Goal: Check status: Check status

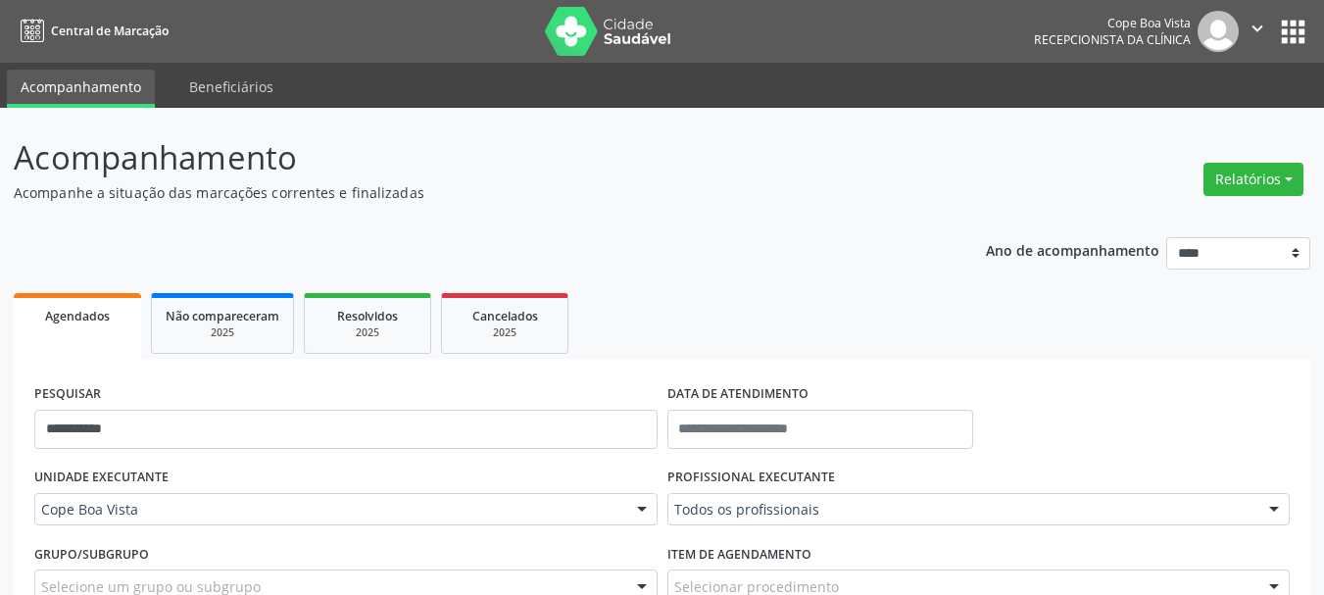
select select "*"
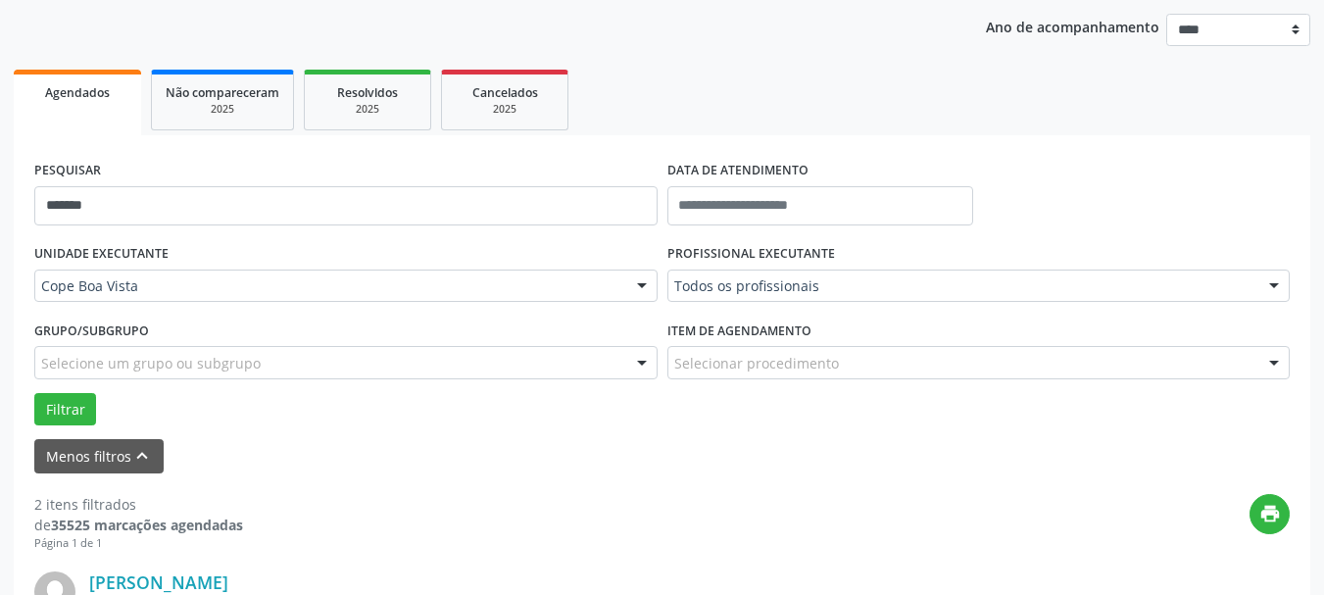
type input "*******"
click at [34, 393] on button "Filtrar" at bounding box center [65, 409] width 62 height 33
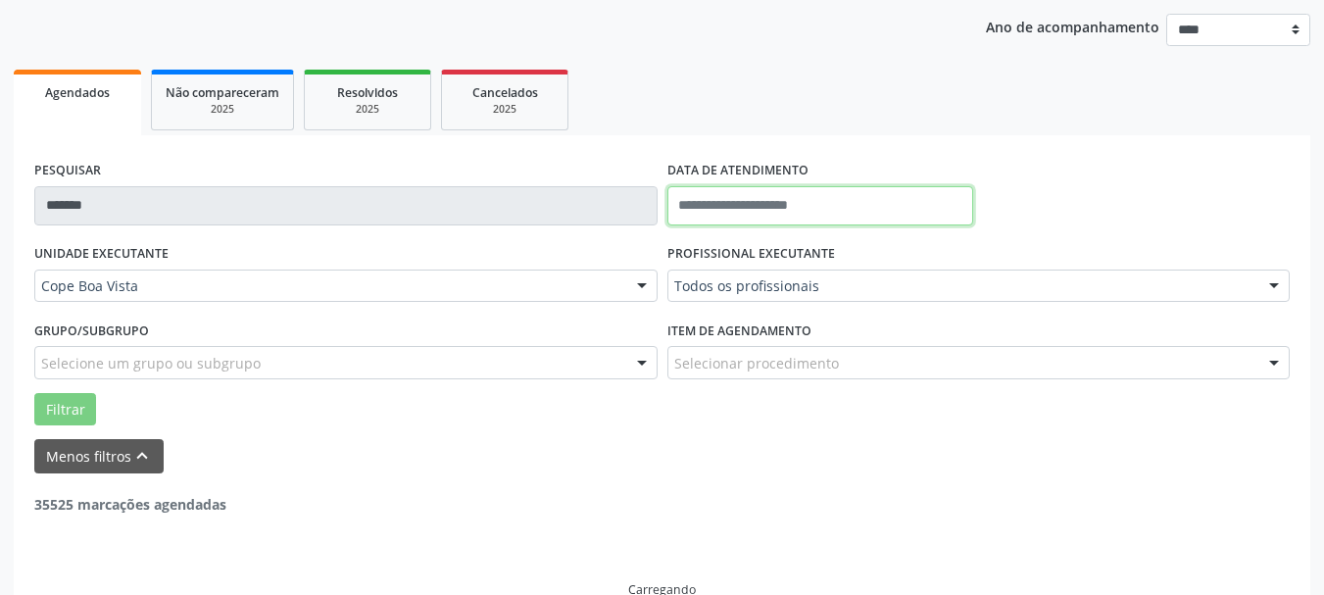
click at [783, 197] on input "text" at bounding box center [821, 205] width 307 height 39
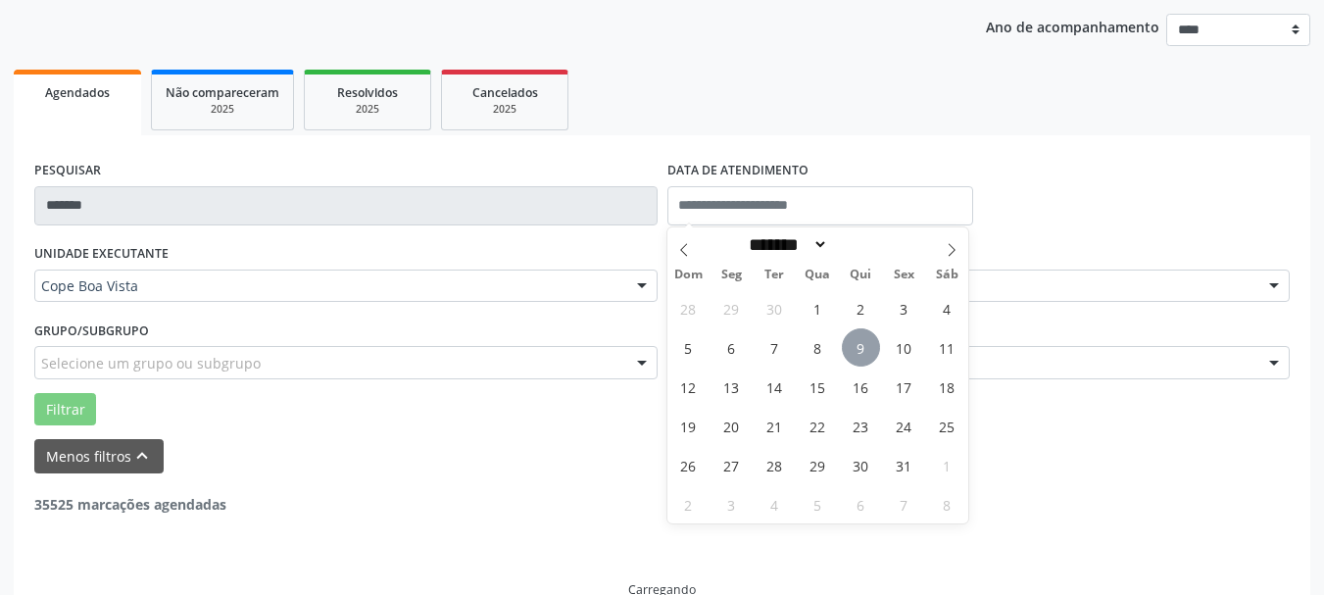
click at [854, 338] on span "9" at bounding box center [861, 347] width 38 height 38
type input "**********"
click at [874, 352] on span "9" at bounding box center [861, 347] width 38 height 38
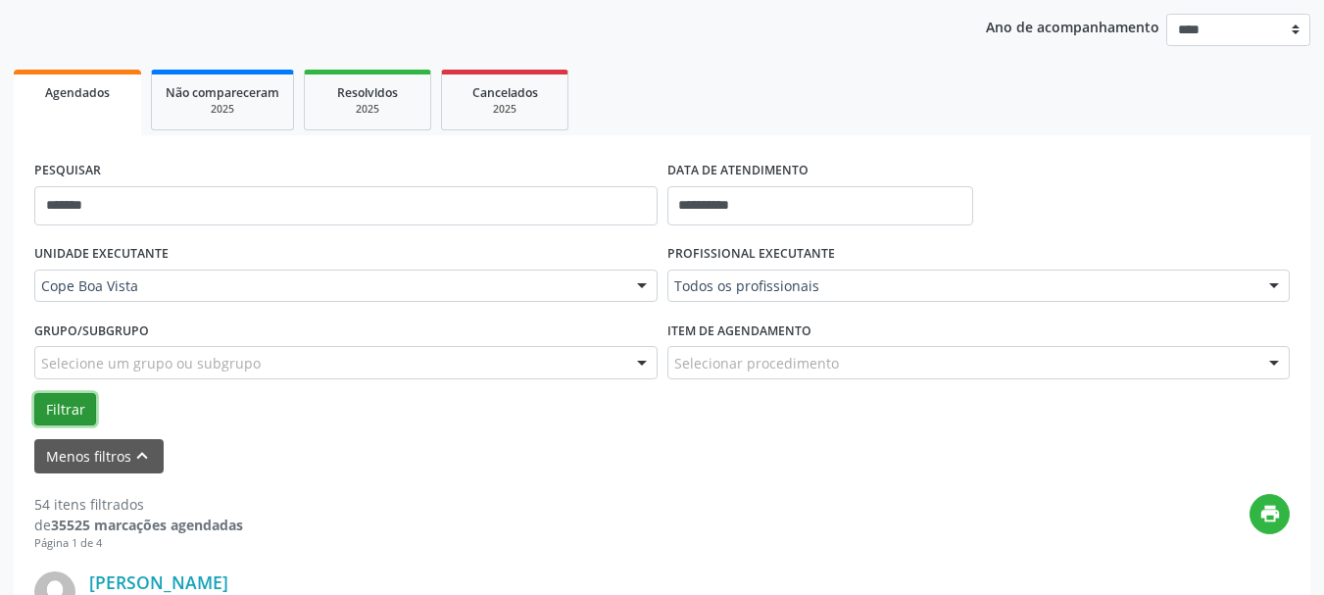
click at [86, 411] on button "Filtrar" at bounding box center [65, 409] width 62 height 33
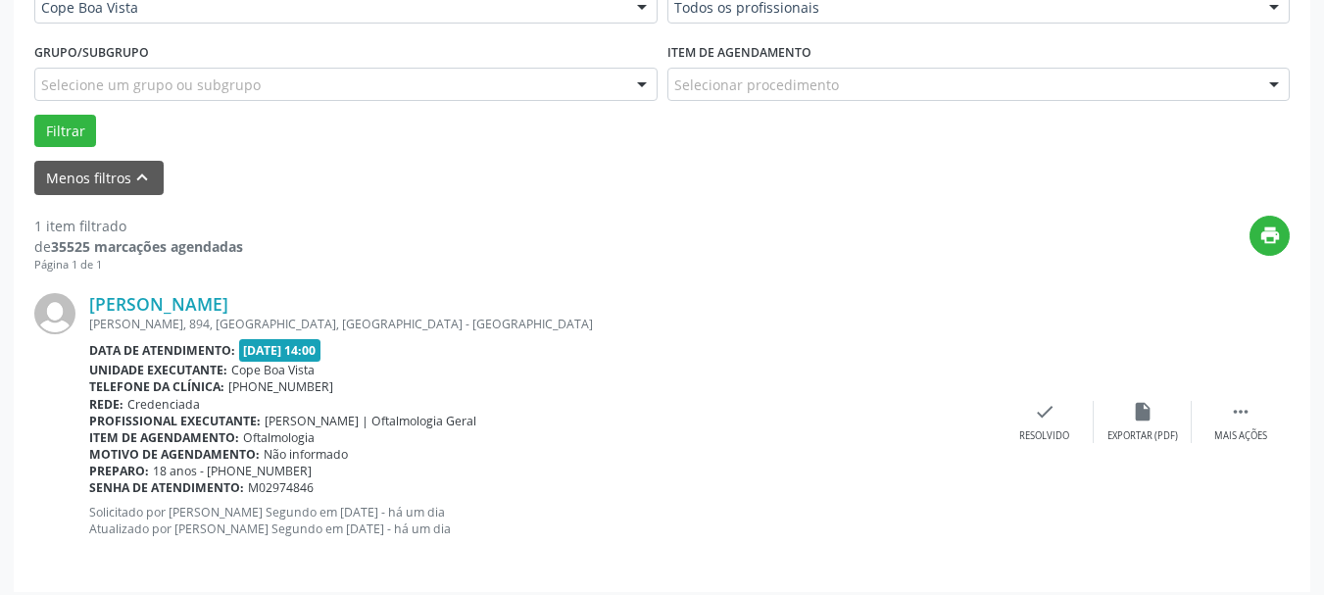
scroll to position [513, 0]
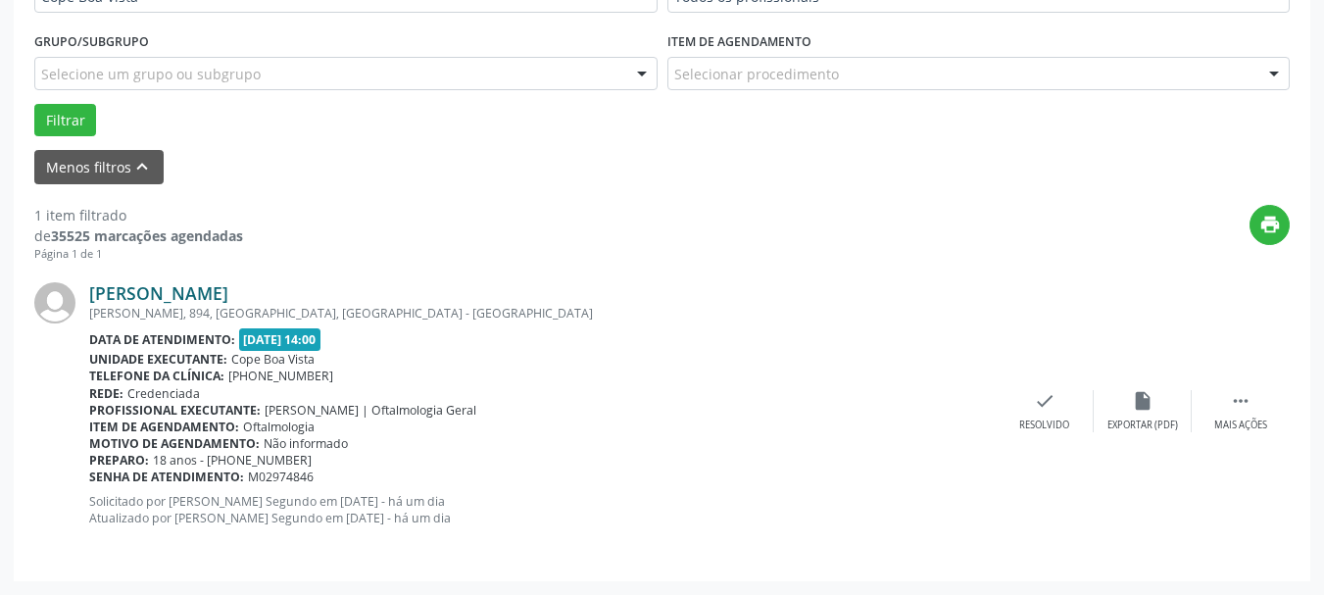
click at [200, 295] on link "[PERSON_NAME]" at bounding box center [158, 293] width 139 height 22
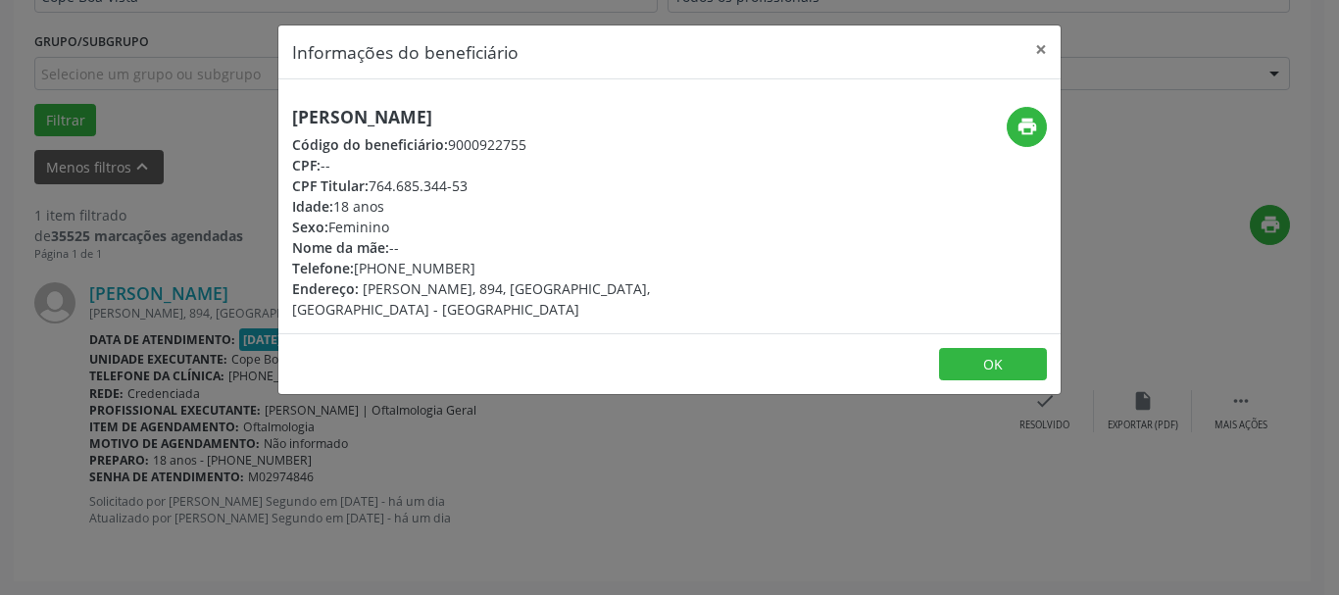
click at [384, 117] on h5 "[PERSON_NAME]" at bounding box center [539, 117] width 494 height 21
copy div "[PERSON_NAME]"
click at [976, 348] on button "OK" at bounding box center [993, 364] width 108 height 33
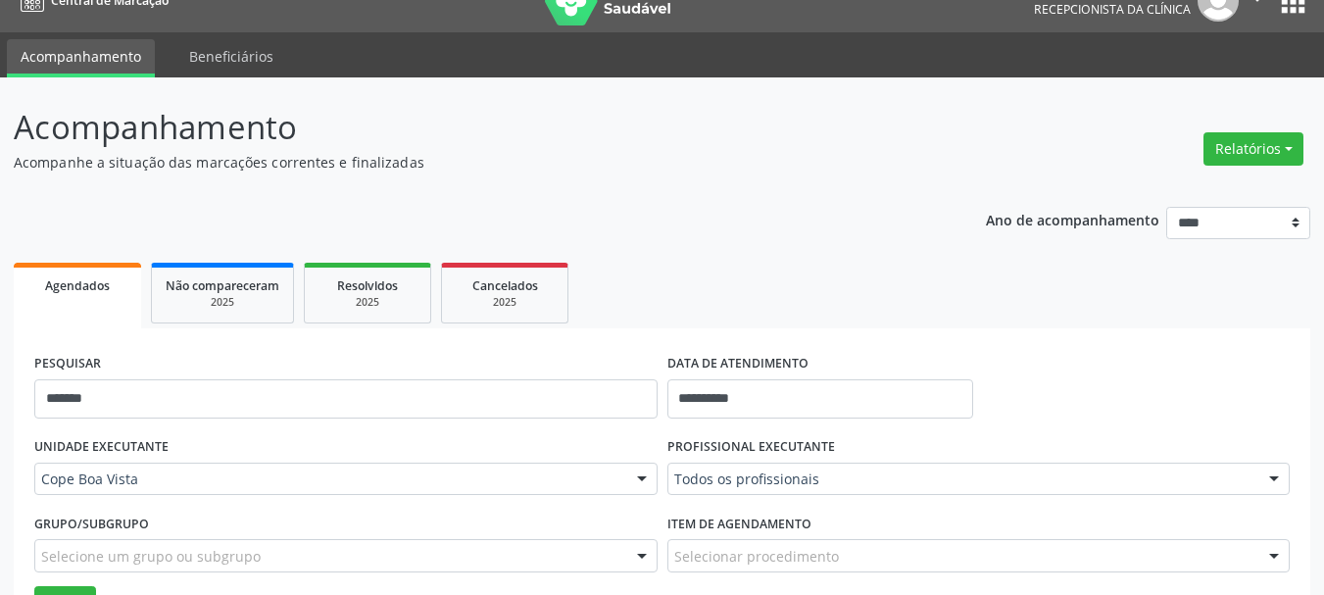
scroll to position [23, 0]
